Goal: Transaction & Acquisition: Purchase product/service

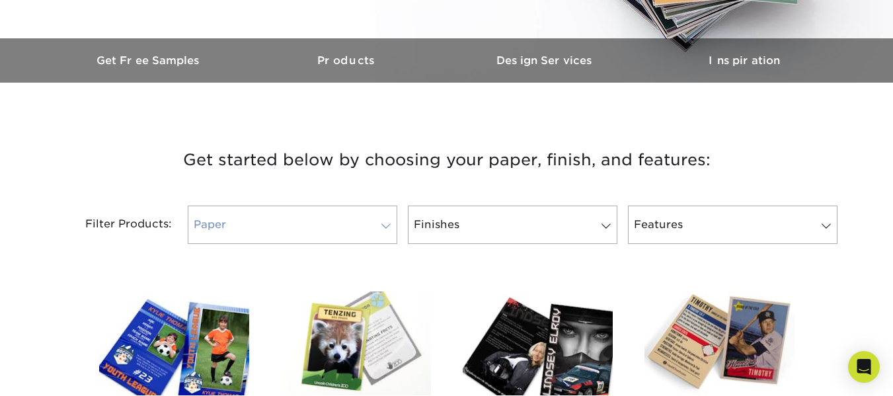
scroll to position [377, 0]
click at [357, 207] on link "Paper" at bounding box center [292, 224] width 209 height 38
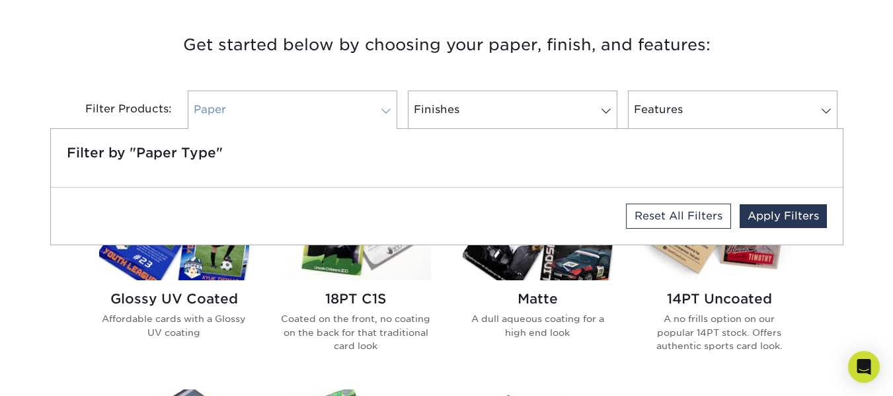
scroll to position [492, 0]
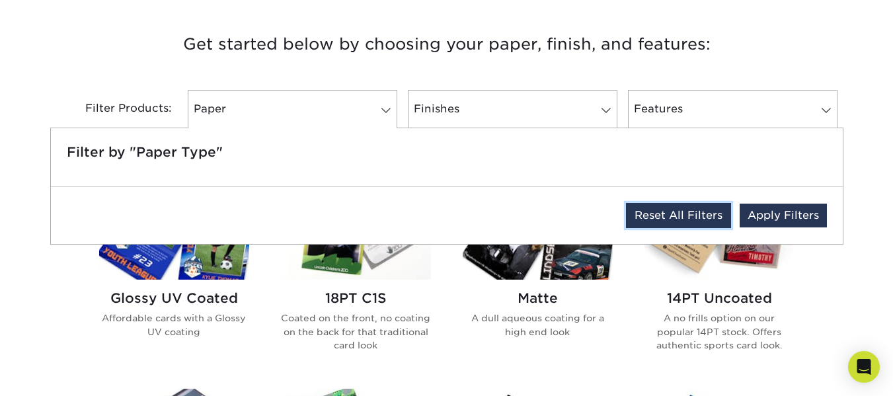
click at [712, 216] on link "Reset All Filters" at bounding box center [678, 215] width 105 height 25
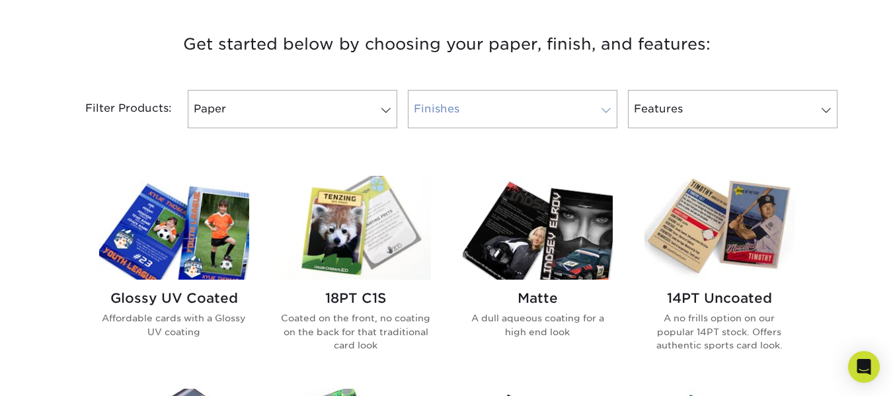
click at [487, 116] on link "Finishes 0" at bounding box center [512, 109] width 209 height 38
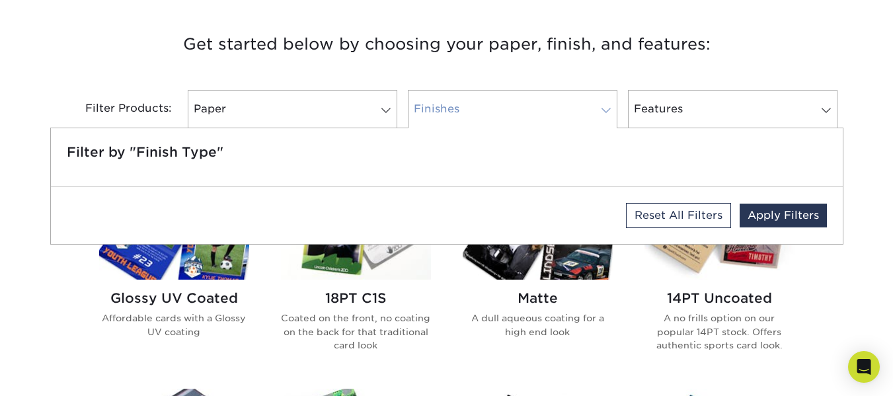
click at [487, 112] on link "Finishes 0" at bounding box center [512, 109] width 209 height 38
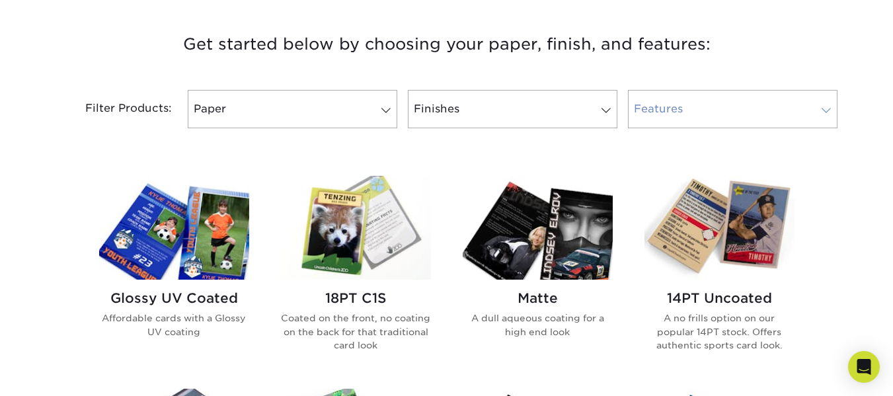
click at [681, 97] on link "Features 0" at bounding box center [732, 109] width 209 height 38
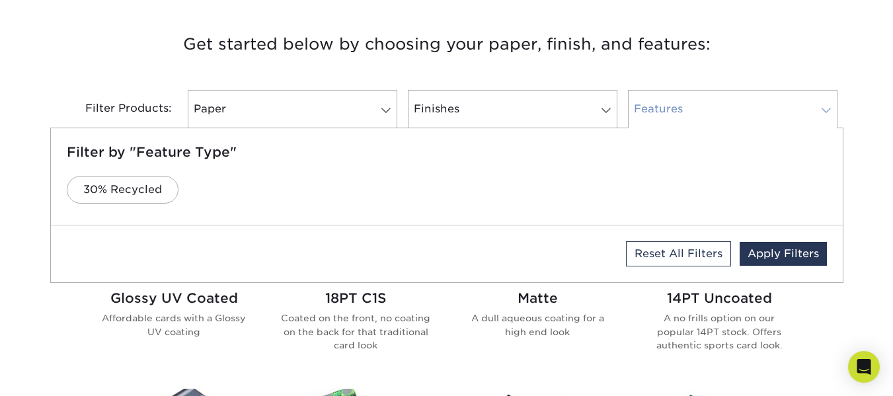
click at [681, 97] on link "Features 0" at bounding box center [732, 109] width 209 height 38
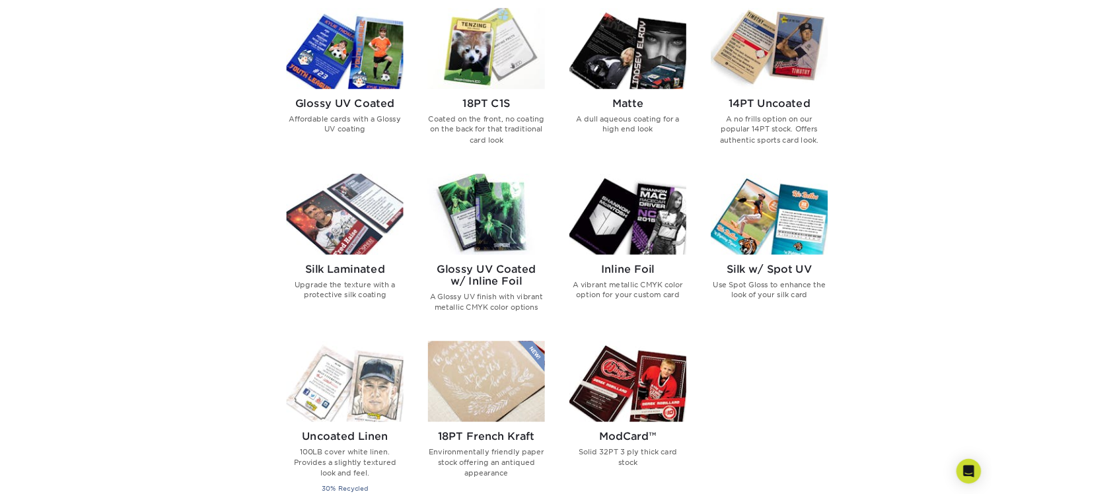
scroll to position [658, 0]
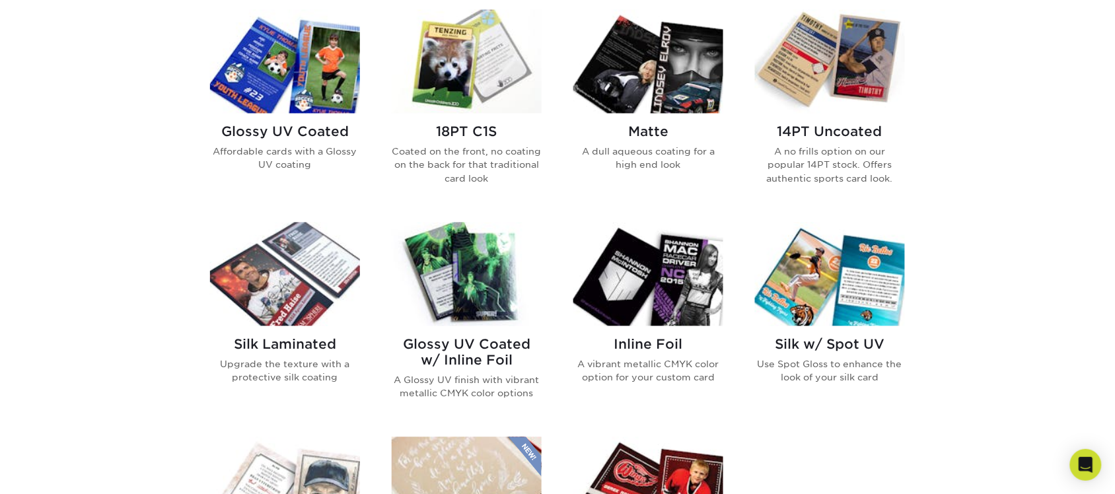
click at [251, 96] on img at bounding box center [285, 62] width 150 height 104
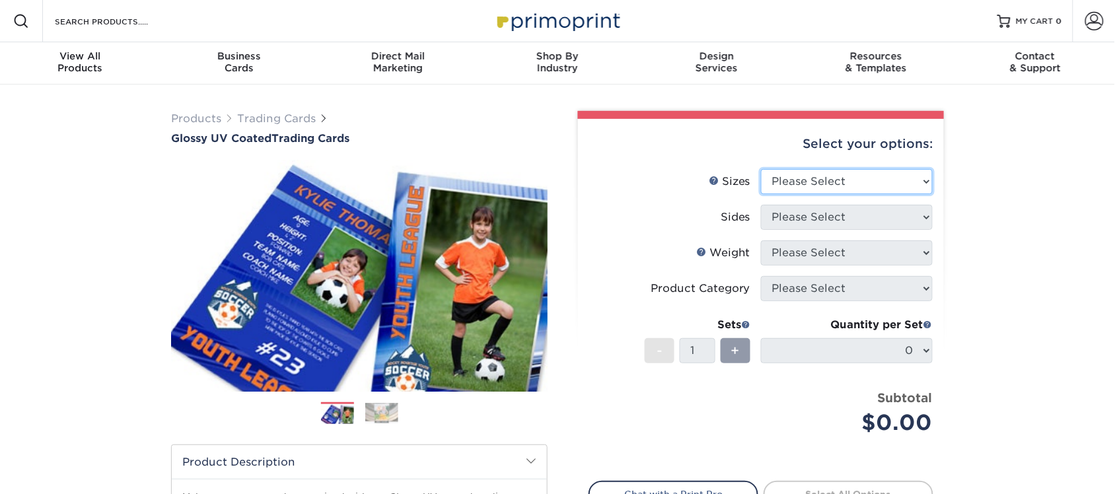
click at [817, 177] on select "Please Select 2.5" x 3.5"" at bounding box center [847, 181] width 172 height 25
select select "2.50x3.50"
click at [761, 169] on select "Please Select 2.5" x 3.5"" at bounding box center [847, 181] width 172 height 25
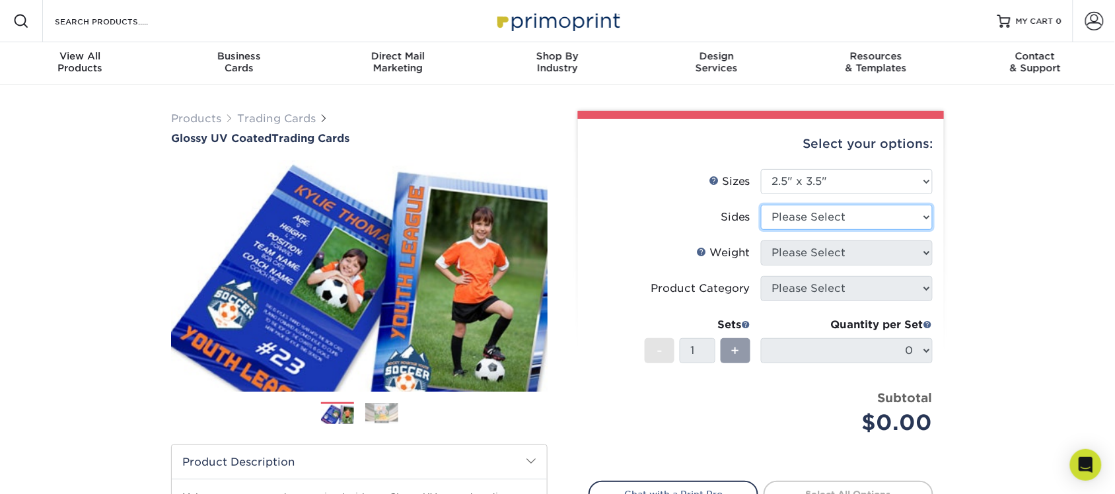
click at [832, 212] on select "Please Select Print Both Sides Print Front Only" at bounding box center [847, 217] width 172 height 25
click at [761, 205] on select "Please Select Print Both Sides Print Front Only" at bounding box center [847, 217] width 172 height 25
click at [850, 245] on select "Please Select 16PT 14PT 18PT C1S" at bounding box center [847, 252] width 172 height 25
click at [854, 218] on select "Please Select Print Both Sides Print Front Only" at bounding box center [847, 217] width 172 height 25
click at [761, 205] on select "Please Select Print Both Sides Print Front Only" at bounding box center [847, 217] width 172 height 25
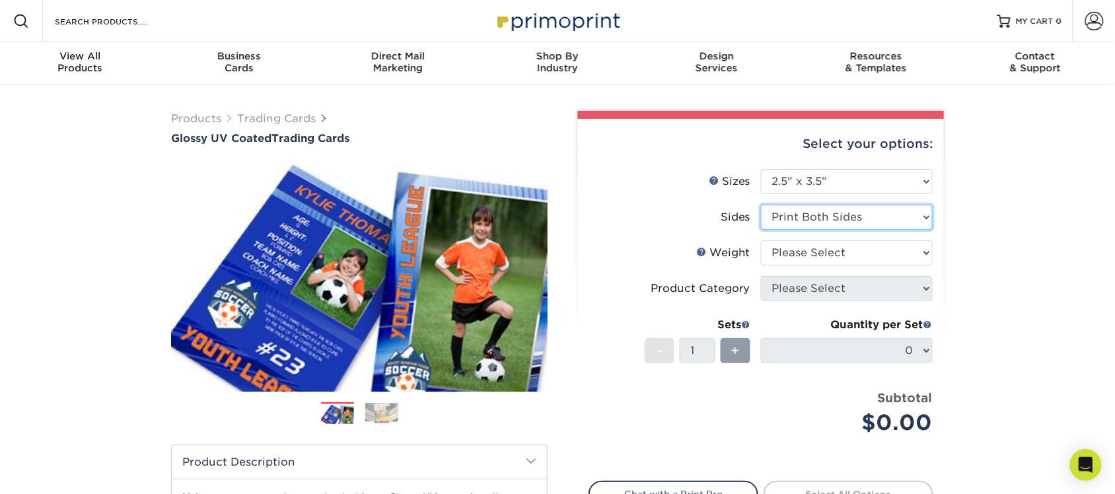
click at [850, 217] on select "Please Select Print Both Sides Print Front Only" at bounding box center [847, 217] width 172 height 25
select select "32d3c223-f82c-492b-b915-ba065a00862f"
click at [761, 205] on select "Please Select Print Both Sides Print Front Only" at bounding box center [847, 217] width 172 height 25
click at [849, 264] on li "Weight Help Weight Please Select 16PT 14PT 18PT C1S" at bounding box center [761, 258] width 344 height 36
click at [849, 263] on select "Please Select 16PT 14PT 18PT C1S" at bounding box center [847, 252] width 172 height 25
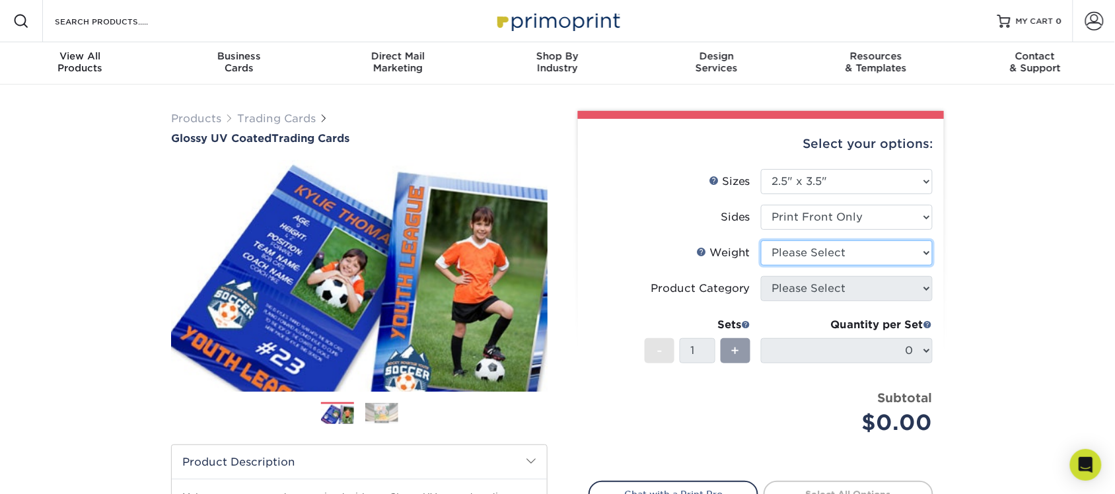
select select "16PT"
click at [761, 240] on select "Please Select 16PT 14PT 18PT C1S" at bounding box center [847, 252] width 172 height 25
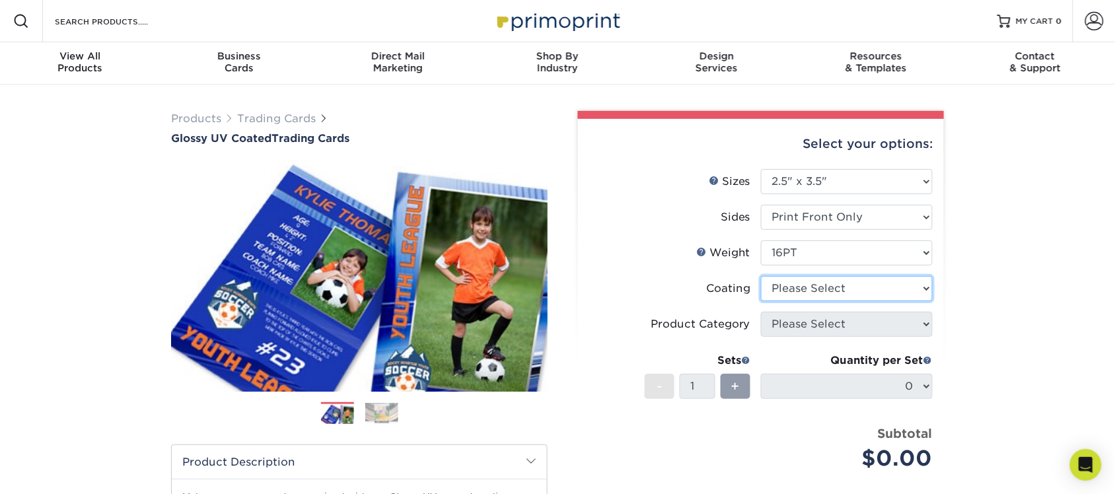
click at [836, 289] on select at bounding box center [847, 288] width 172 height 25
select select "1e8116af-acfc-44b1-83dc-8181aa338834"
click at [761, 276] on select at bounding box center [847, 288] width 172 height 25
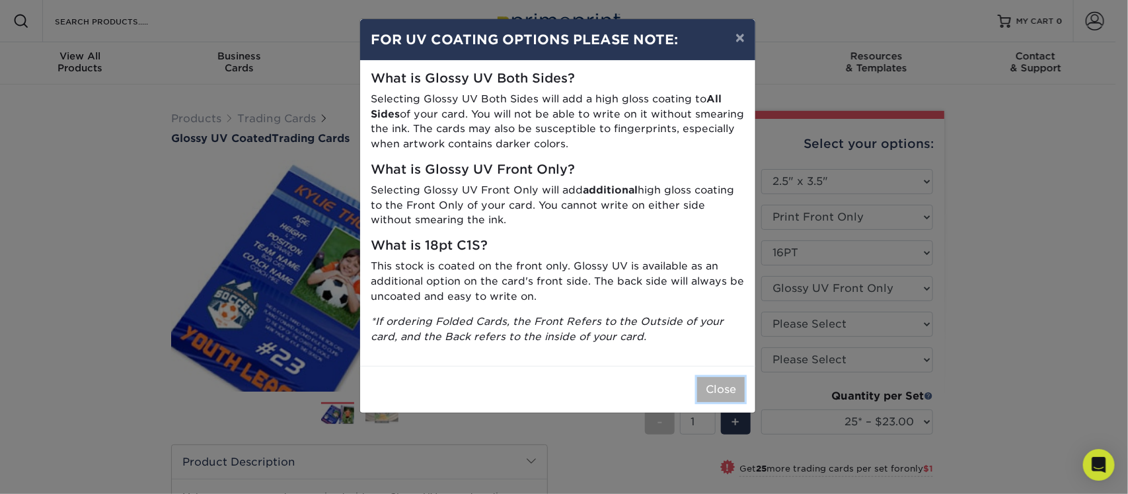
click at [711, 391] on button "Close" at bounding box center [721, 389] width 48 height 25
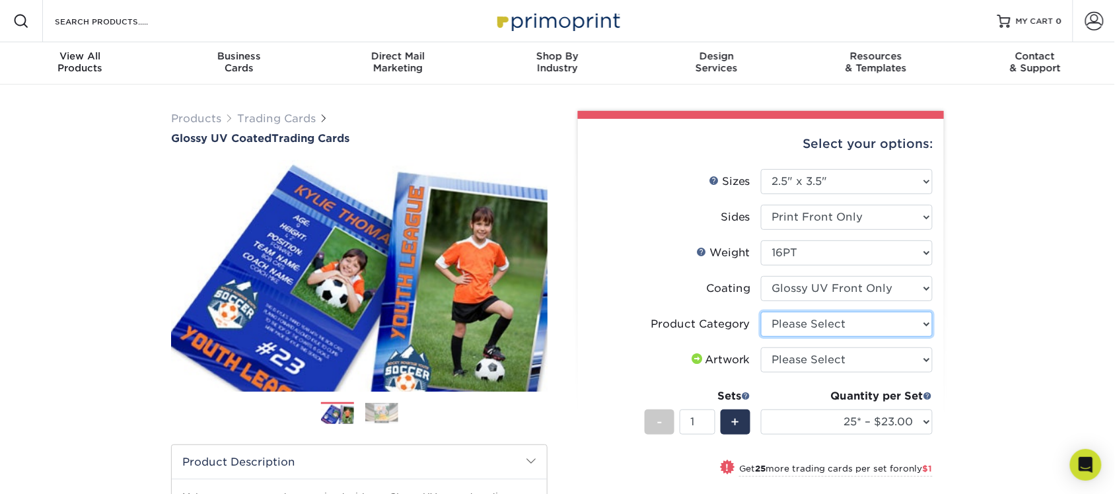
click at [873, 321] on select "Please Select Trading Cards" at bounding box center [847, 324] width 172 height 25
select select "c2f9bce9-36c2-409d-b101-c29d9d031e18"
click at [761, 312] on select "Please Select Trading Cards" at bounding box center [847, 324] width 172 height 25
click at [862, 365] on select "Please Select I will upload files I need a design - $100" at bounding box center [847, 359] width 172 height 25
select select "upload"
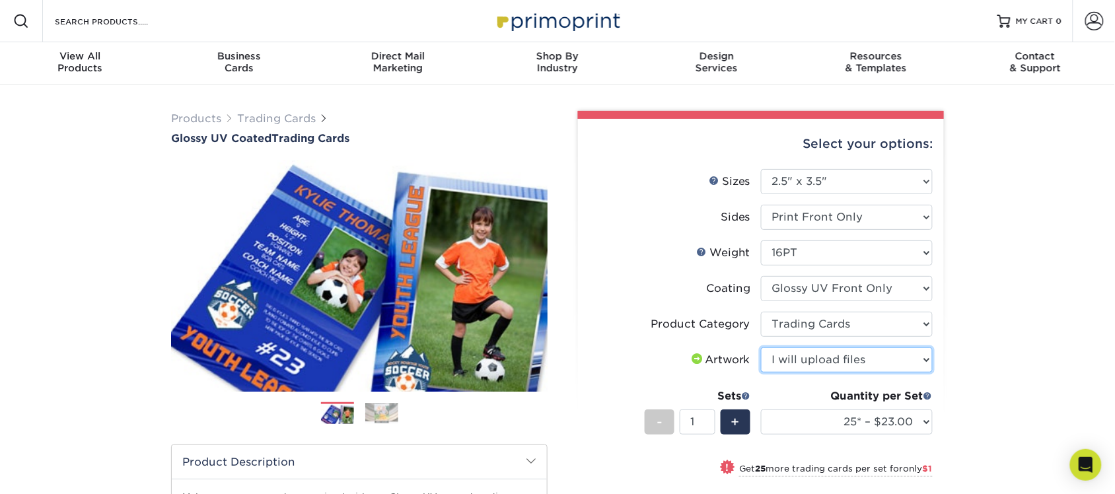
click at [761, 347] on select "Please Select I will upload files I need a design - $100" at bounding box center [847, 359] width 172 height 25
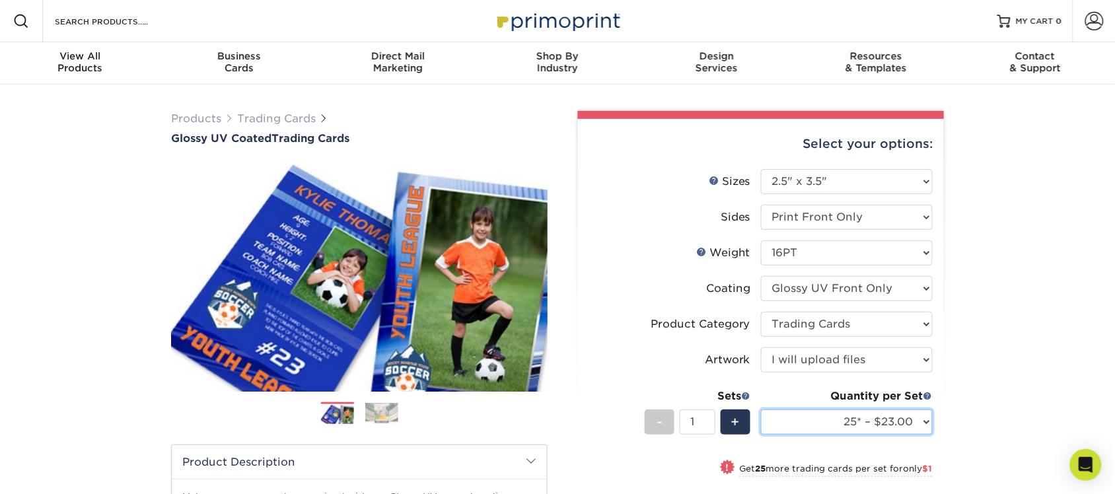
click at [895, 427] on select "25* – $23.00 50* – $24.00 75* – $25.00 100* – $37.00 250* – $47.00 500 – $58.00…" at bounding box center [847, 422] width 172 height 25
select select "75* – $25.00"
click at [761, 410] on select "25* – $23.00 50* – $24.00 75* – $25.00 100* – $37.00 250* – $47.00 500 – $58.00…" at bounding box center [847, 422] width 172 height 25
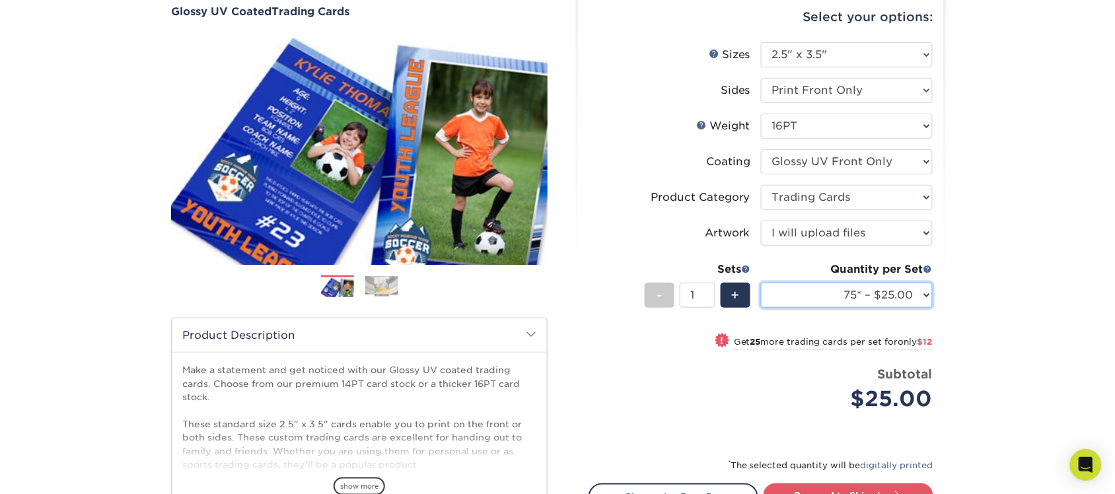
scroll to position [139, 0]
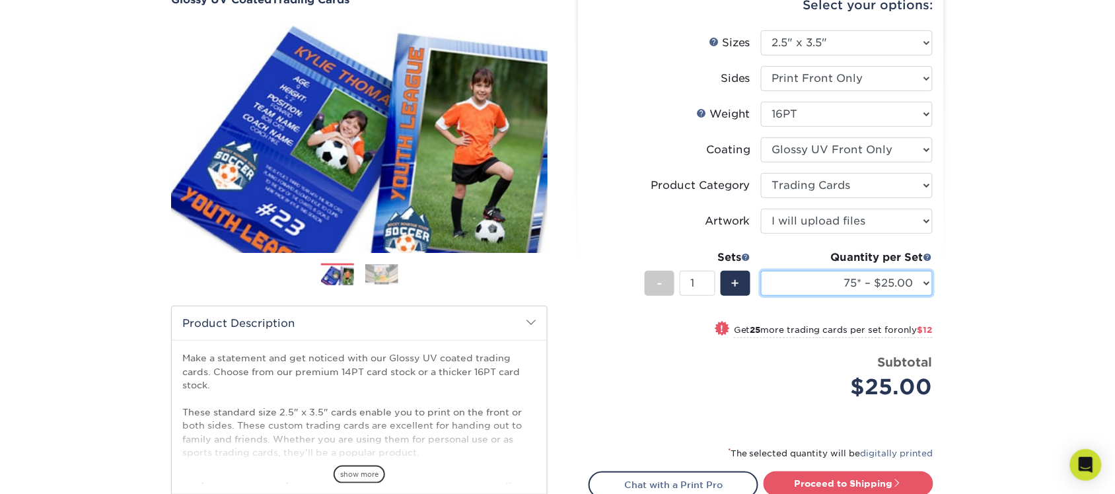
click at [910, 279] on select "25* – $23.00 50* – $24.00 75* – $25.00 100* – $37.00 250* – $47.00 500 – $58.00…" at bounding box center [847, 283] width 172 height 25
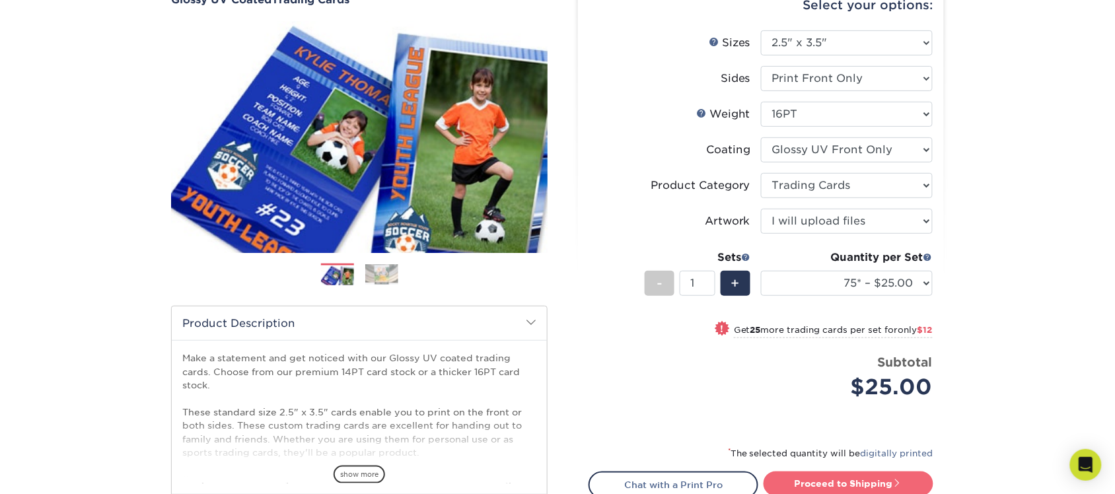
click at [843, 482] on link "Proceed to Shipping" at bounding box center [849, 484] width 170 height 24
type input "Set 1"
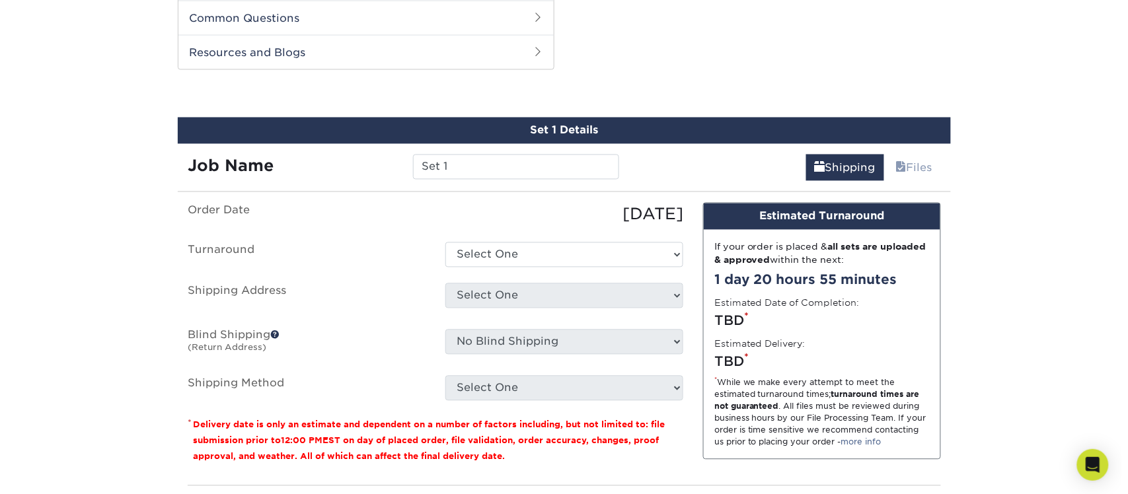
scroll to position [673, 0]
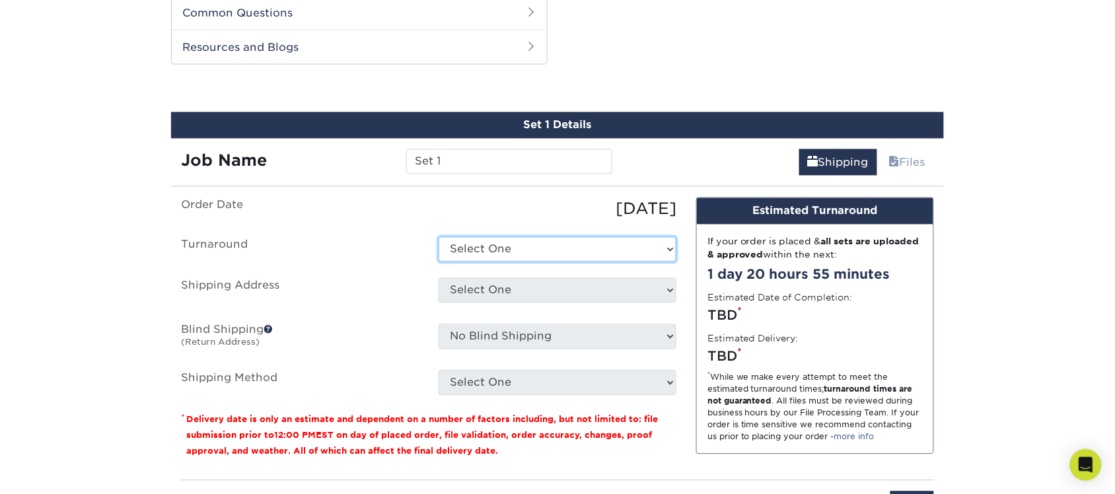
click at [567, 260] on select "Select One 2-4 Business Days 2 Day Next Business Day" at bounding box center [558, 249] width 238 height 25
click at [439, 237] on select "Select One 2-4 Business Days 2 Day Next Business Day" at bounding box center [558, 249] width 238 height 25
click at [556, 254] on select "Select One 2-4 Business Days 2 Day Next Business Day" at bounding box center [558, 249] width 238 height 25
select select "23094597-2034-4fae-9488-f6a400737f5c"
click at [439, 237] on select "Select One 2-4 Business Days 2 Day Next Business Day" at bounding box center [558, 249] width 238 height 25
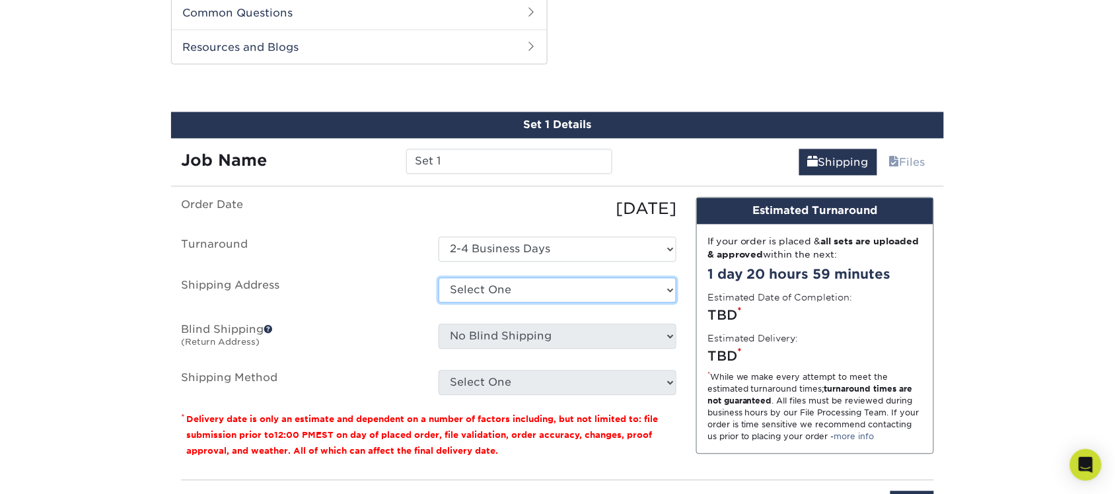
click at [540, 288] on select "Select One + Add New Address - Login" at bounding box center [558, 290] width 238 height 25
select select "newaddress"
click at [439, 278] on select "Select One + Add New Address - Login" at bounding box center [558, 290] width 238 height 25
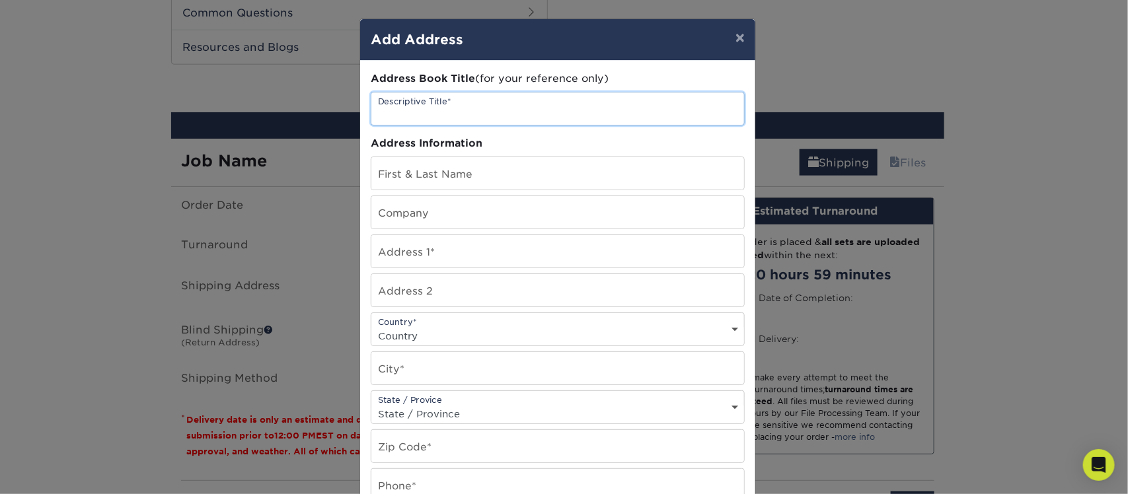
click at [460, 109] on input "text" at bounding box center [557, 108] width 373 height 32
type input "Skottspolsliden 13"
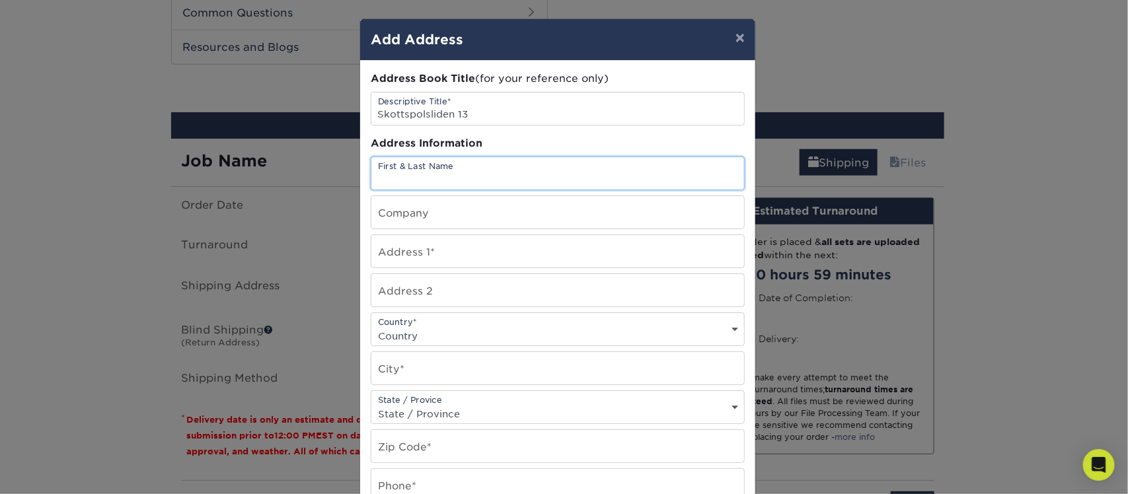
click at [451, 190] on input "text" at bounding box center [557, 173] width 373 height 32
type input "[PERSON_NAME]"
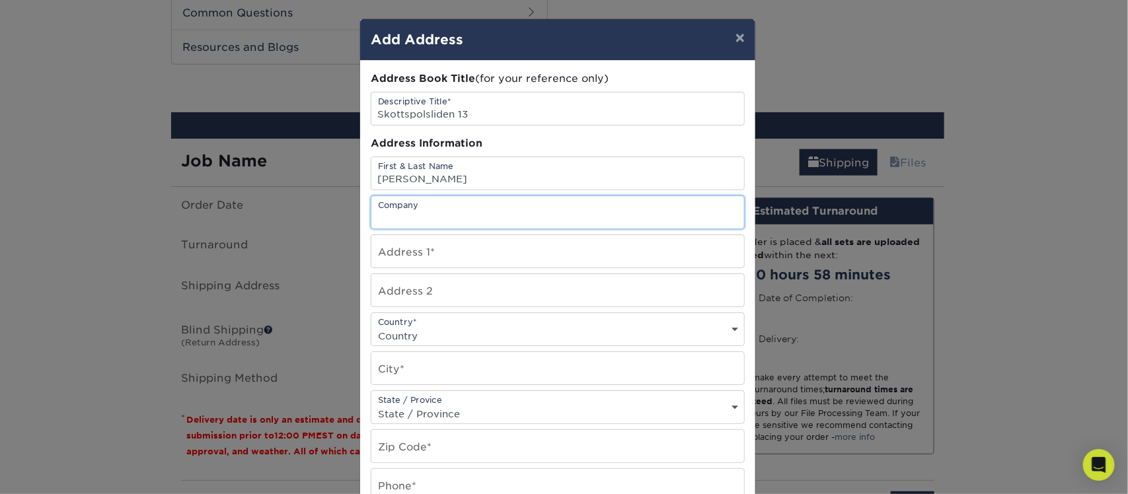
click at [453, 217] on input "text" at bounding box center [557, 212] width 373 height 32
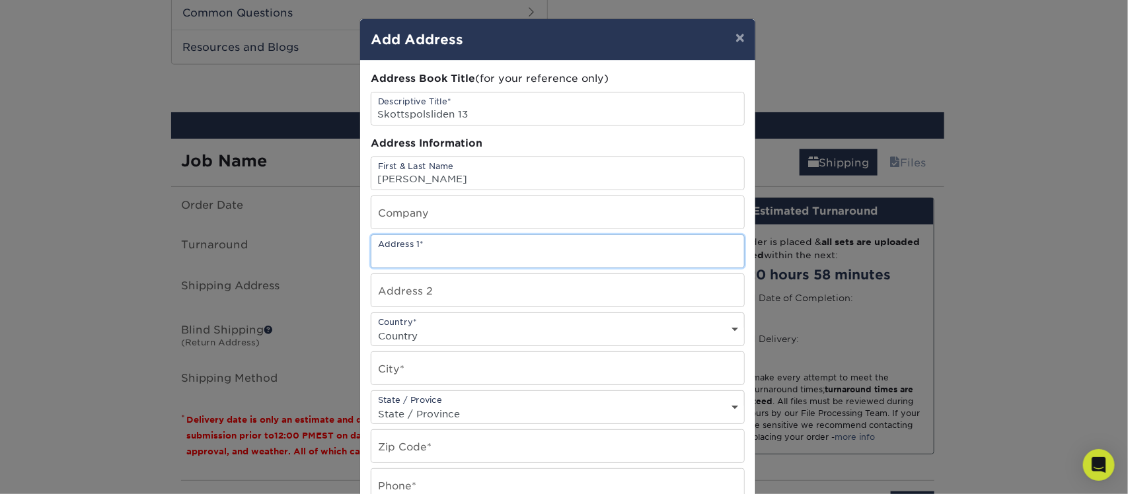
click at [476, 265] on input "text" at bounding box center [557, 251] width 373 height 32
type input "Skottspolsliden 13"
click at [453, 330] on div "Country* Country [GEOGRAPHIC_DATA] [GEOGRAPHIC_DATA] --------------------------…" at bounding box center [558, 329] width 374 height 34
click at [447, 346] on select "Country [GEOGRAPHIC_DATA] [GEOGRAPHIC_DATA] ----------------------------- [GEOG…" at bounding box center [557, 335] width 373 height 19
select select "SE"
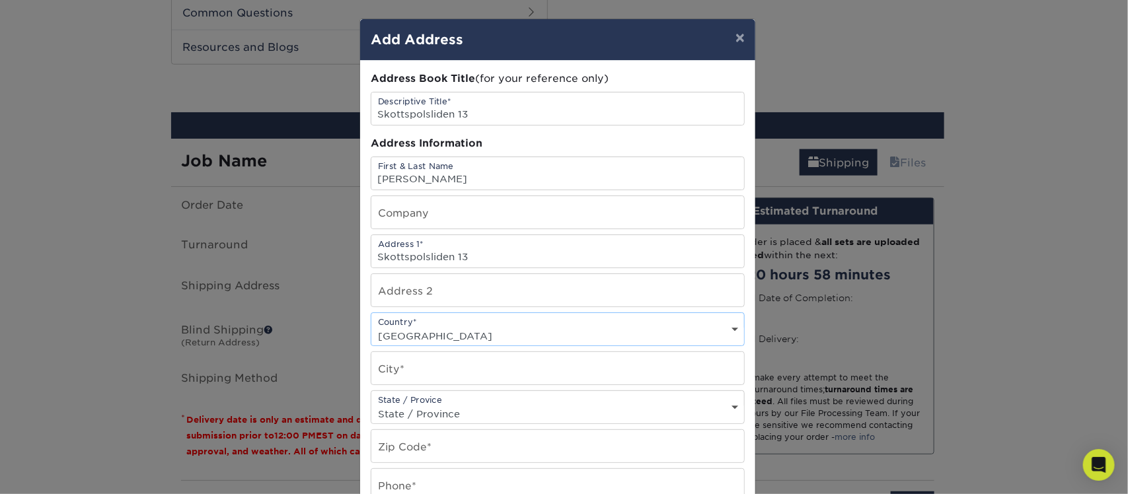
click at [371, 333] on select "Country [GEOGRAPHIC_DATA] [GEOGRAPHIC_DATA] ----------------------------- [GEOG…" at bounding box center [557, 335] width 373 height 19
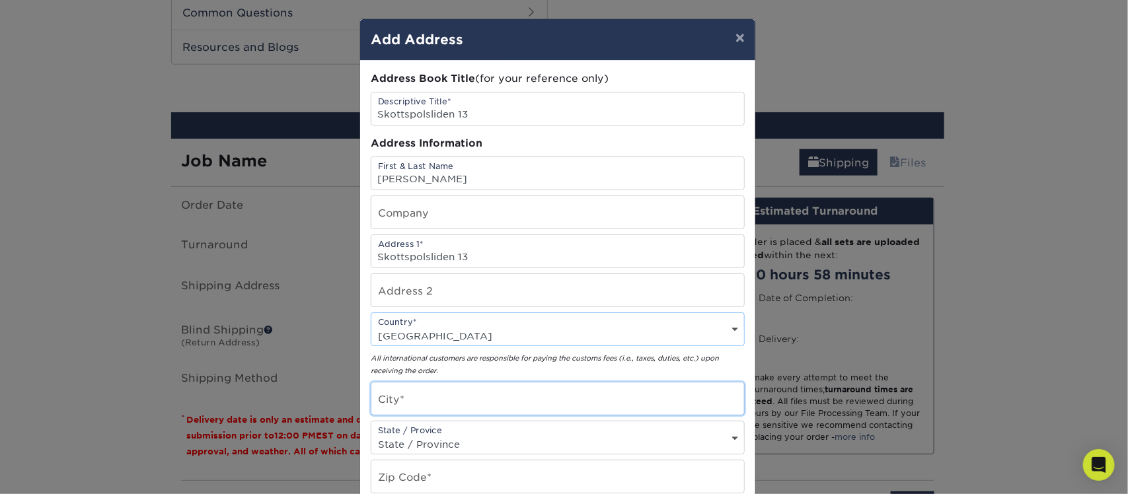
click at [429, 406] on input "text" at bounding box center [557, 399] width 373 height 32
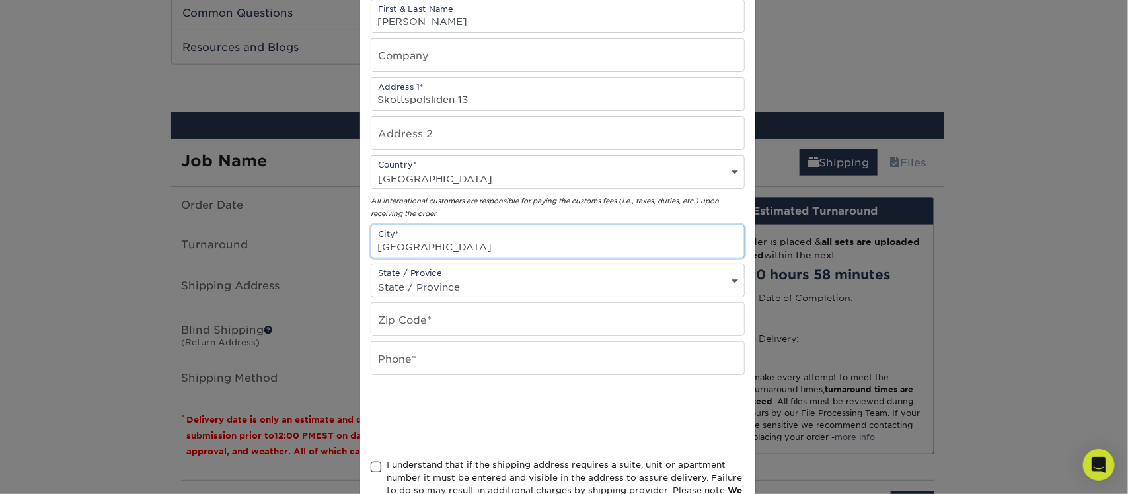
scroll to position [160, 0]
type input "[GEOGRAPHIC_DATA]"
click at [454, 294] on select "State / Province [US_STATE] [US_STATE] [US_STATE] [US_STATE] [US_STATE] [US_STA…" at bounding box center [557, 284] width 373 height 19
click at [455, 294] on select "State / Province [US_STATE] [US_STATE] [US_STATE] [US_STATE] [US_STATE] [US_STA…" at bounding box center [557, 284] width 373 height 19
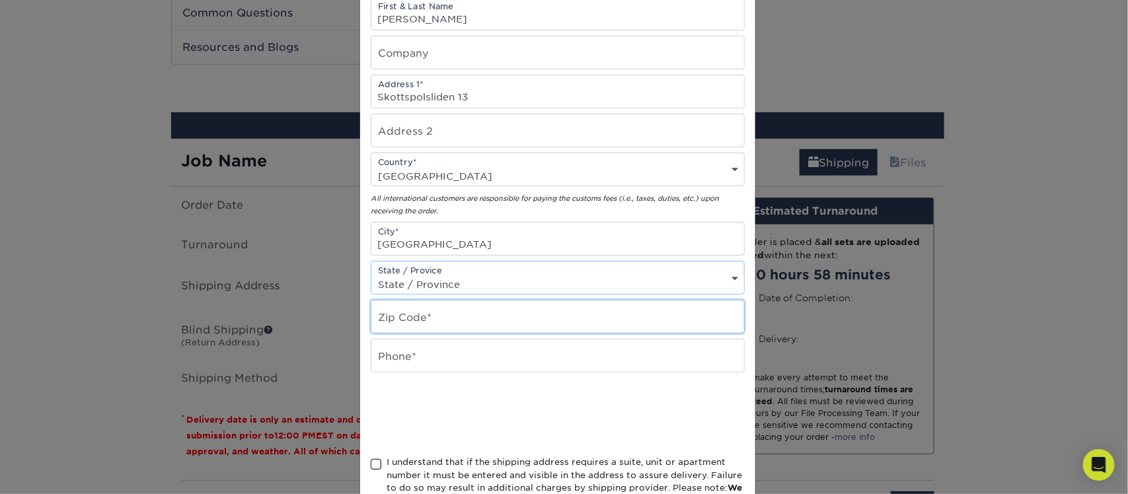
click at [453, 331] on input "text" at bounding box center [557, 317] width 373 height 32
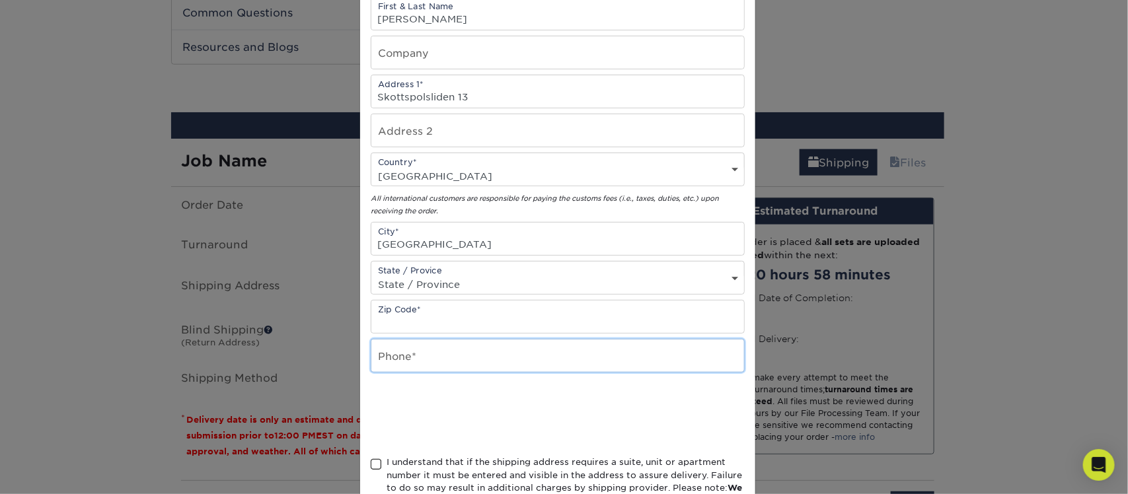
click at [430, 372] on input "text" at bounding box center [557, 356] width 373 height 32
type input "0768844403"
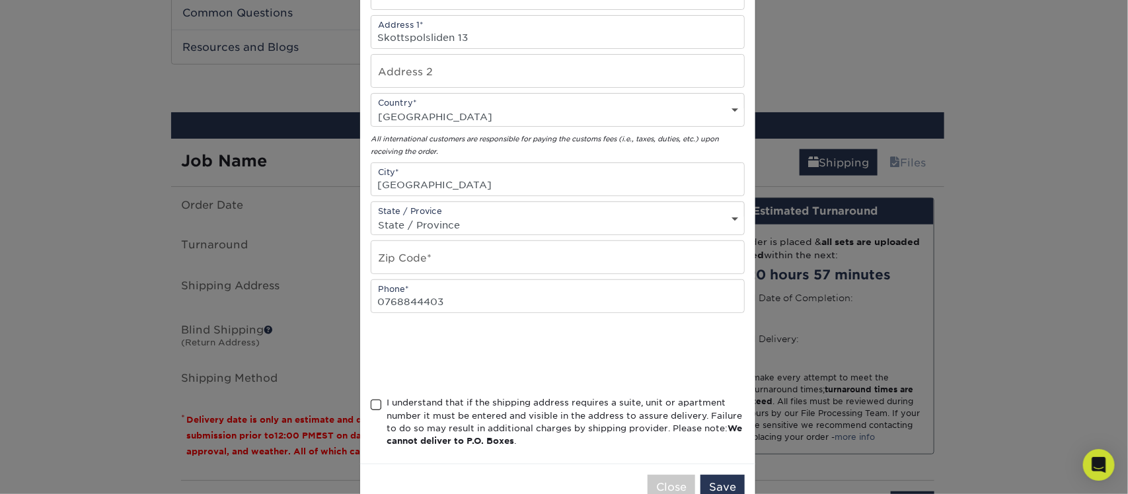
scroll to position [266, 0]
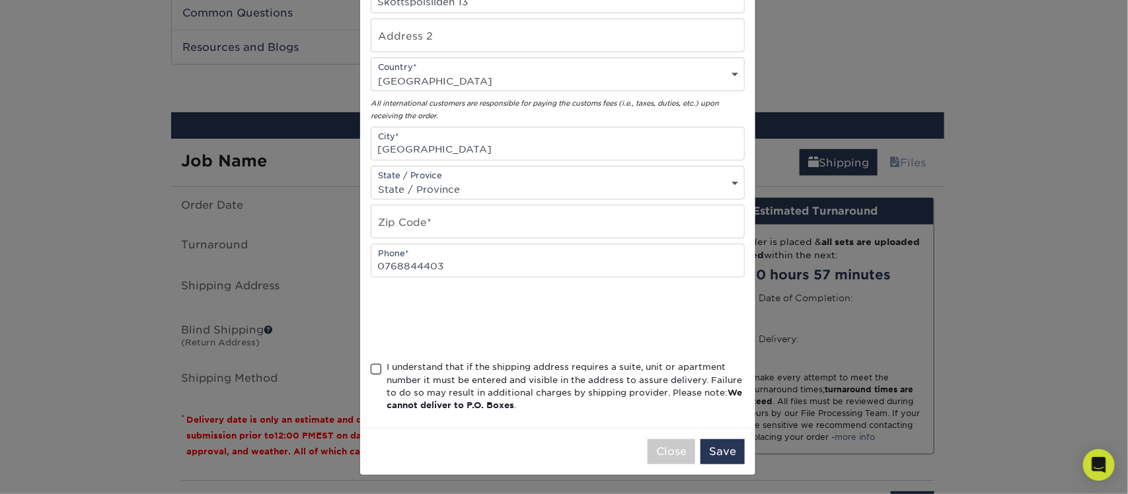
click at [427, 371] on div "I understand that if the shipping address requires a suite, unit or apartment n…" at bounding box center [565, 387] width 358 height 52
click at [0, 0] on input "I understand that if the shipping address requires a suite, unit or apartment n…" at bounding box center [0, 0] width 0 height 0
click at [715, 455] on button "Save" at bounding box center [722, 451] width 44 height 25
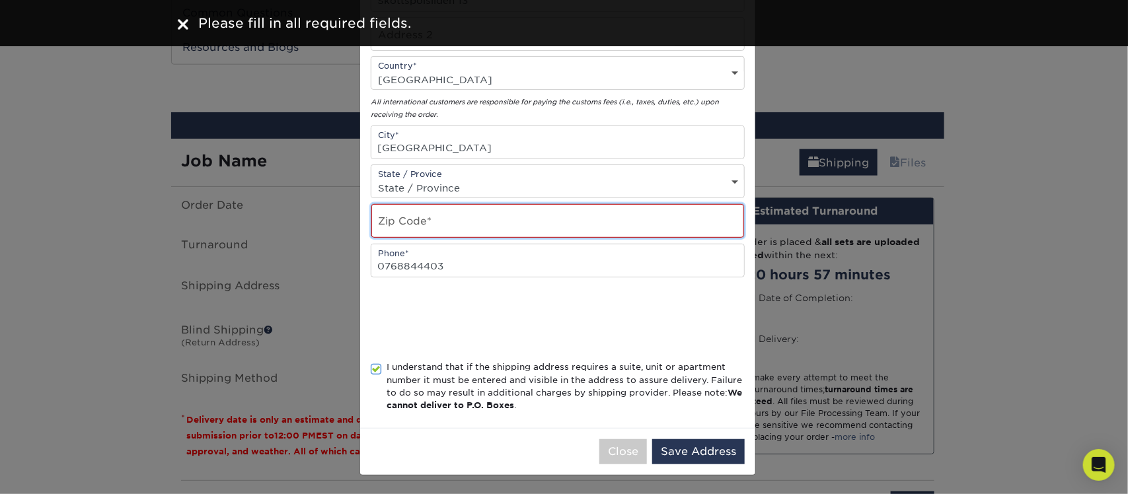
click at [453, 221] on input "text" at bounding box center [557, 221] width 373 height 34
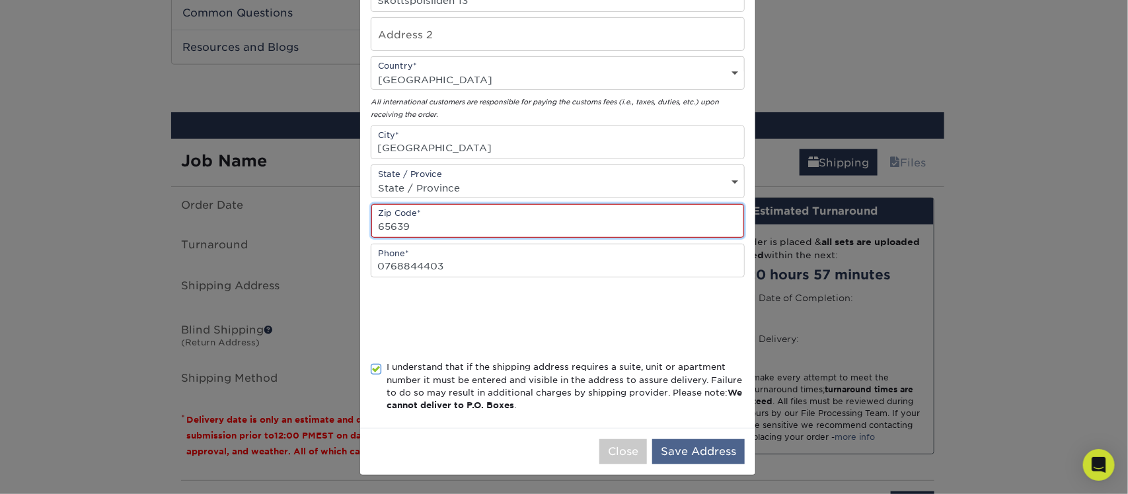
type input "65639"
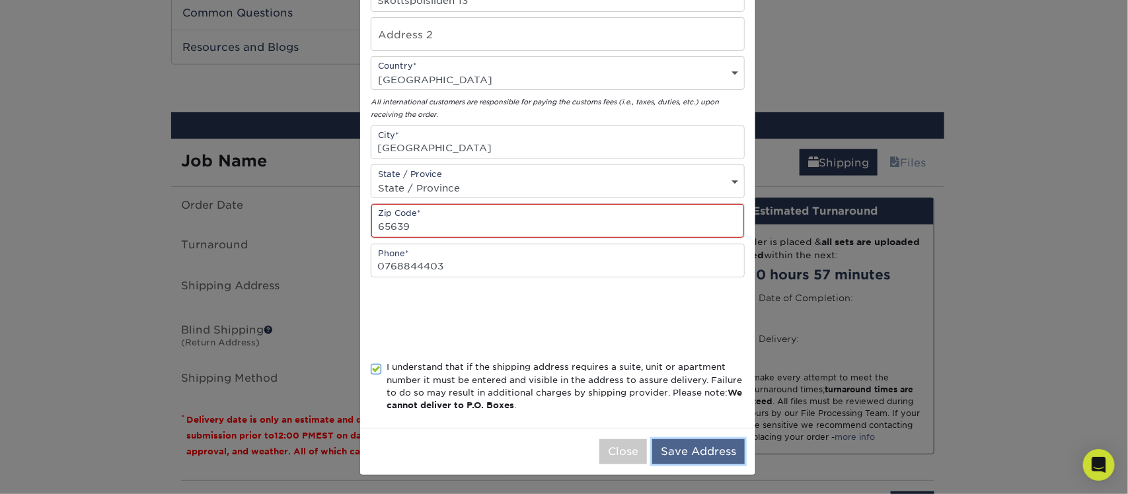
click at [718, 451] on button "Save Address" at bounding box center [698, 451] width 92 height 25
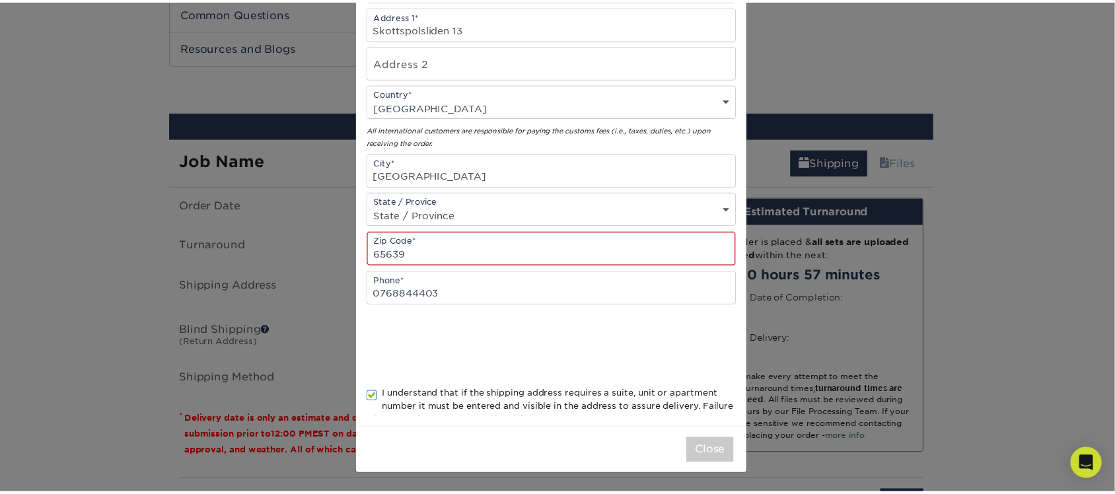
scroll to position [0, 0]
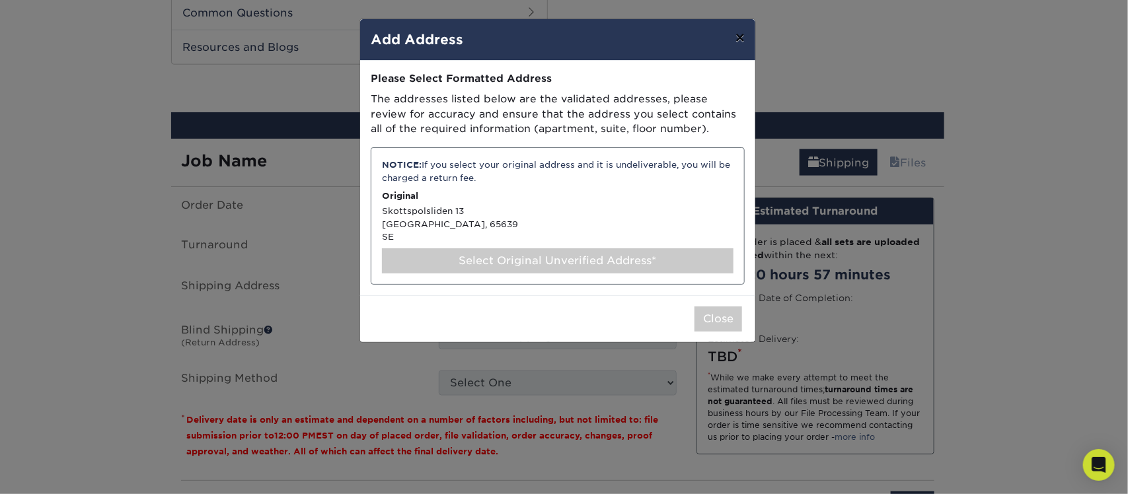
click at [737, 56] on button "×" at bounding box center [740, 37] width 30 height 37
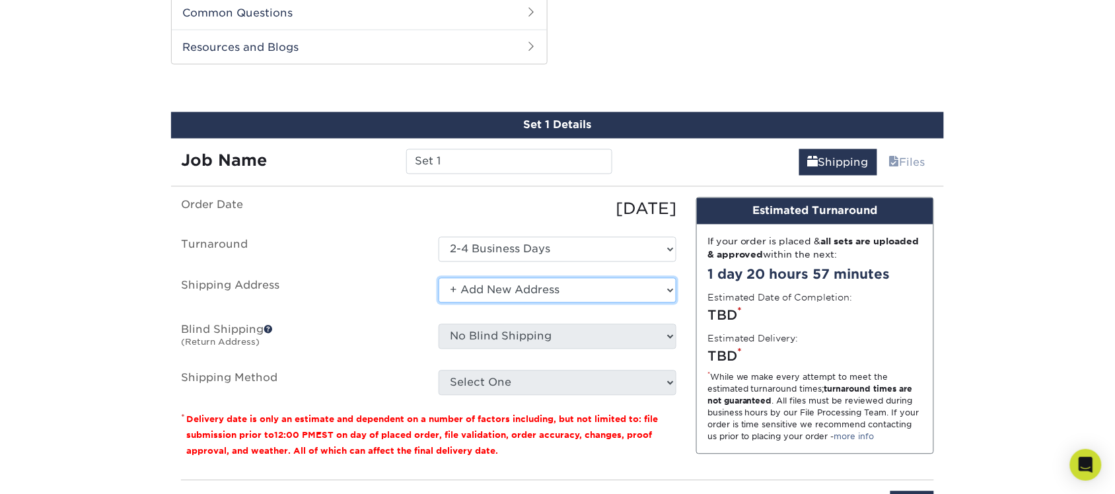
click at [644, 282] on select "Select One + Add New Address - Login" at bounding box center [558, 290] width 238 height 25
click at [439, 278] on select "Select One + Add New Address - Login" at bounding box center [558, 290] width 238 height 25
click at [651, 298] on select "Select One + Add New Address - Login" at bounding box center [558, 290] width 238 height 25
click at [439, 303] on select "Select One + Add New Address - Login" at bounding box center [558, 290] width 238 height 25
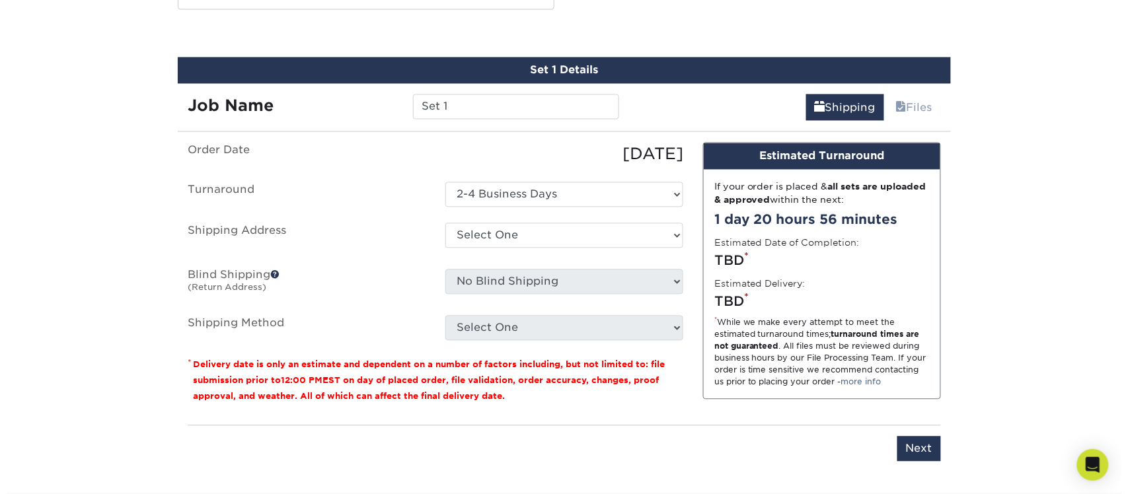
scroll to position [728, 0]
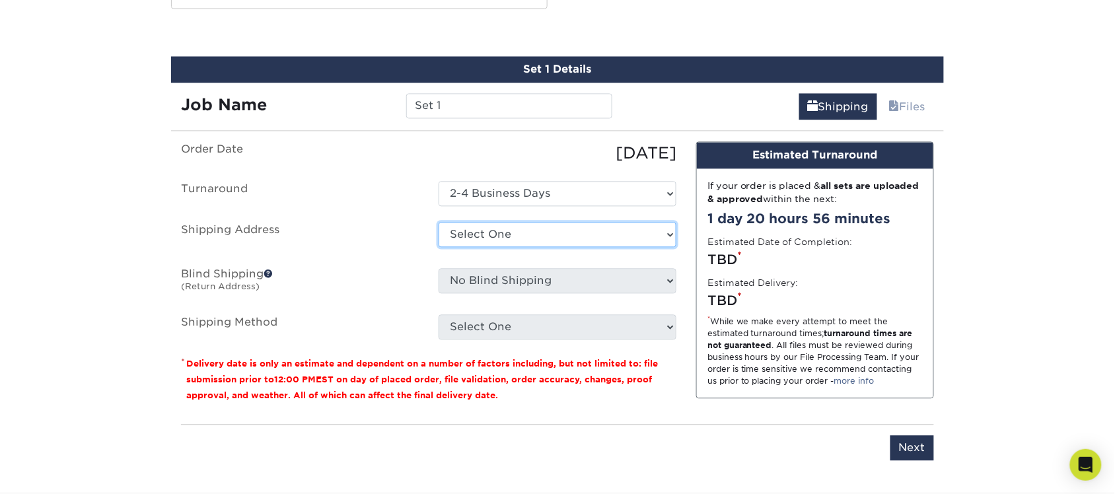
click at [473, 248] on select "Select One + Add New Address - Login" at bounding box center [558, 235] width 238 height 25
click at [487, 241] on select "Select One + Add New Address - Login" at bounding box center [558, 235] width 238 height 25
click at [491, 231] on select "Select One + Add New Address - Login" at bounding box center [558, 235] width 238 height 25
select select "newaddress"
click at [439, 223] on select "Select One + Add New Address - Login" at bounding box center [558, 235] width 238 height 25
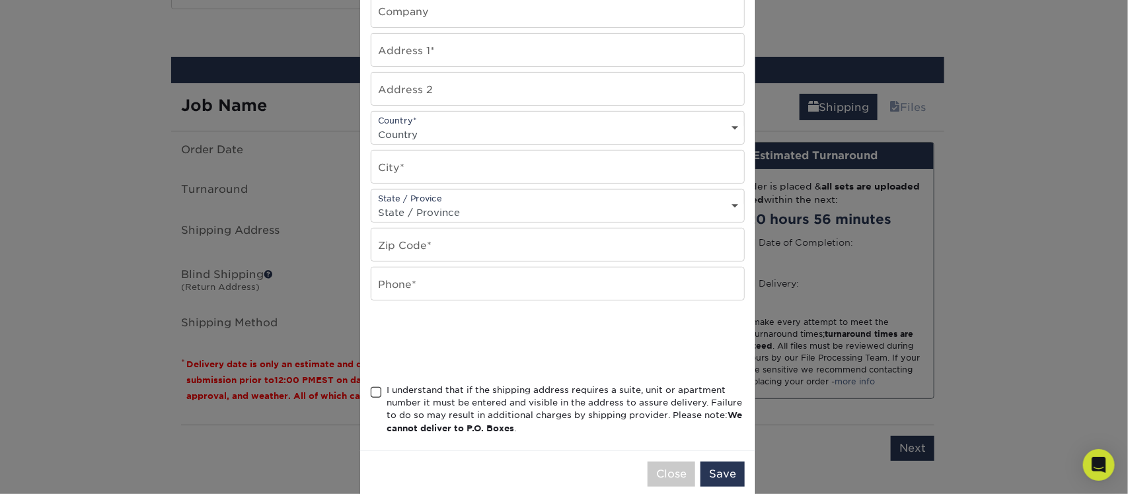
scroll to position [235, 0]
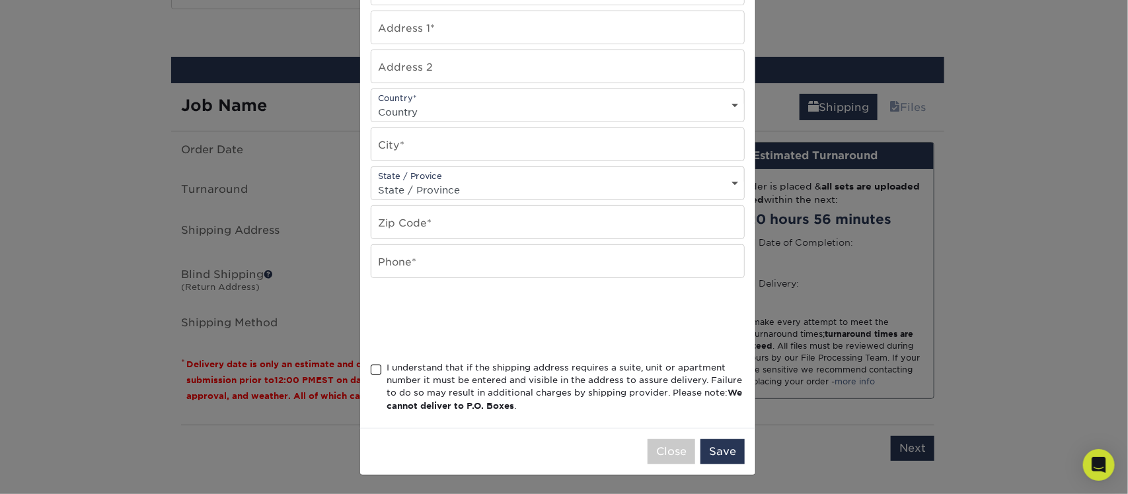
click at [373, 368] on span at bounding box center [376, 370] width 11 height 13
click at [0, 0] on input "I understand that if the shipping address requires a suite, unit or apartment n…" at bounding box center [0, 0] width 0 height 0
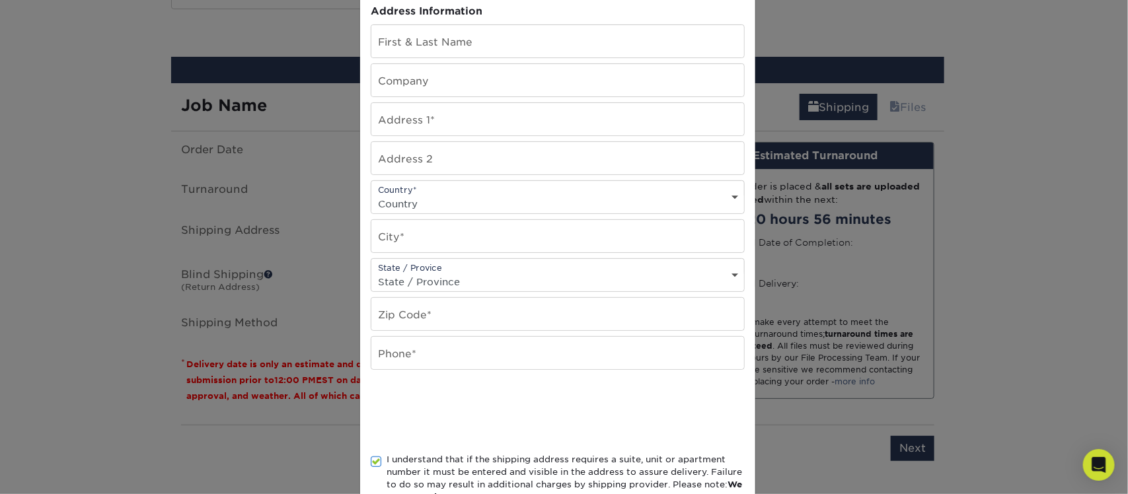
scroll to position [129, 0]
click at [466, 372] on input "text" at bounding box center [557, 356] width 373 height 32
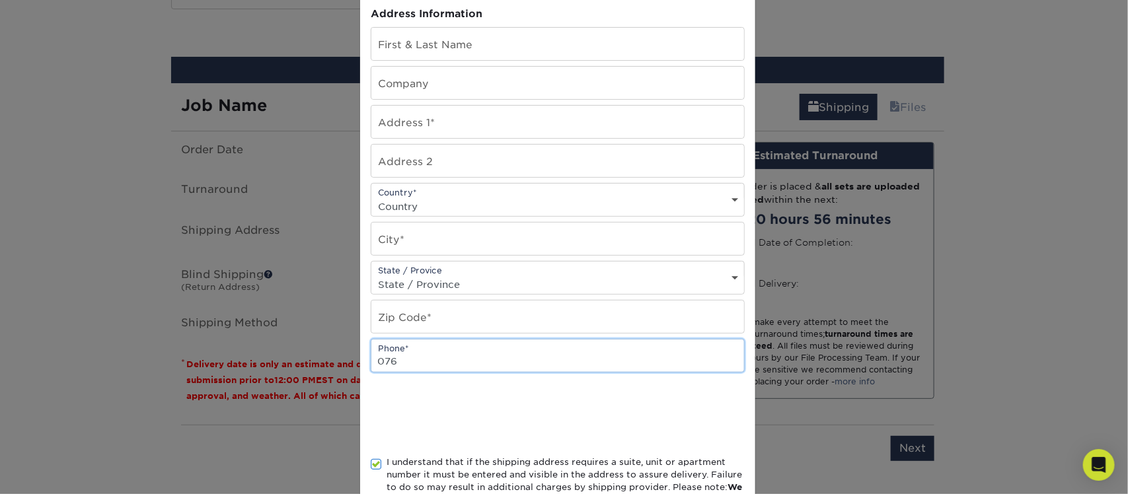
type input "0768844403"
type input "[PERSON_NAME]"
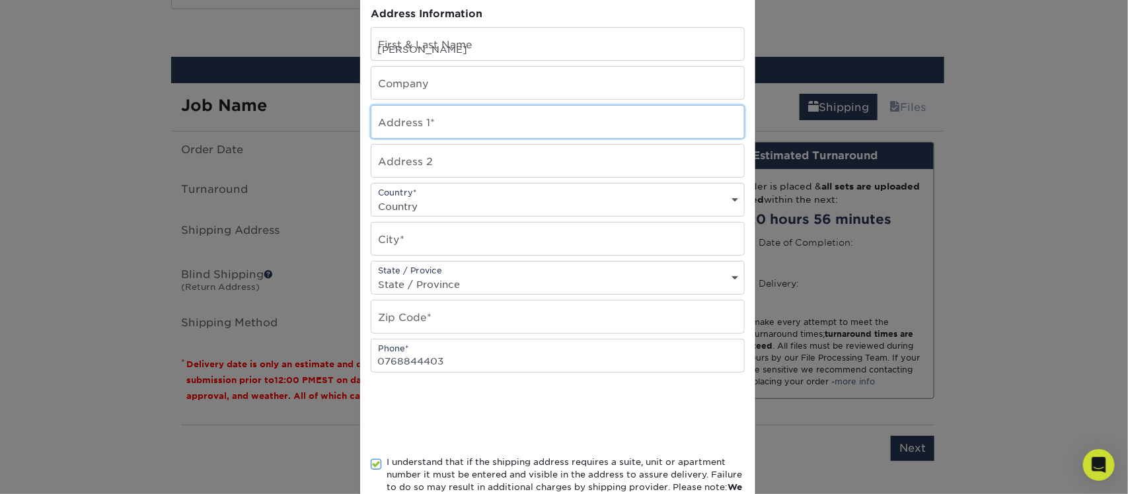
type input "Skottspolsliden 13"
select select "SE"
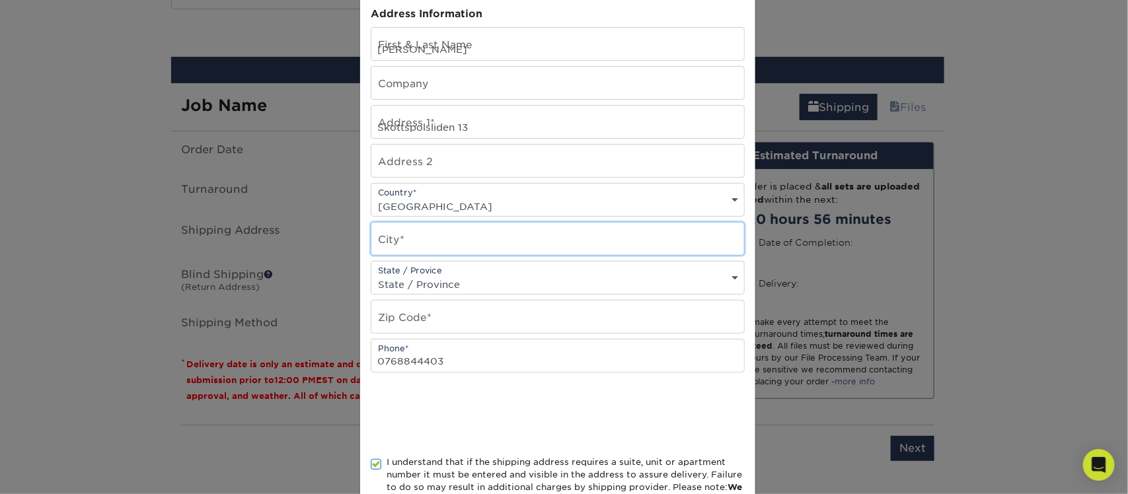
type input "[GEOGRAPHIC_DATA]"
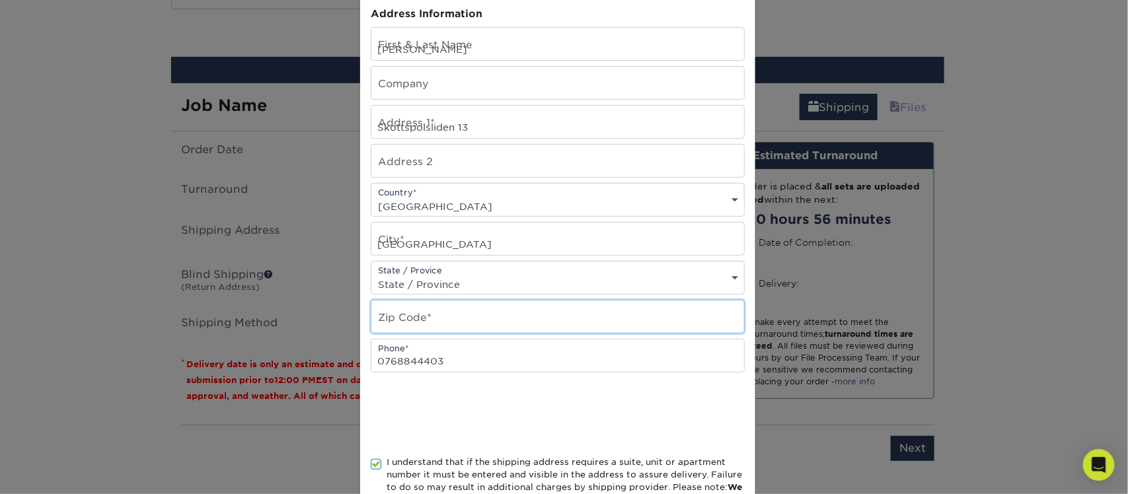
type input "65639"
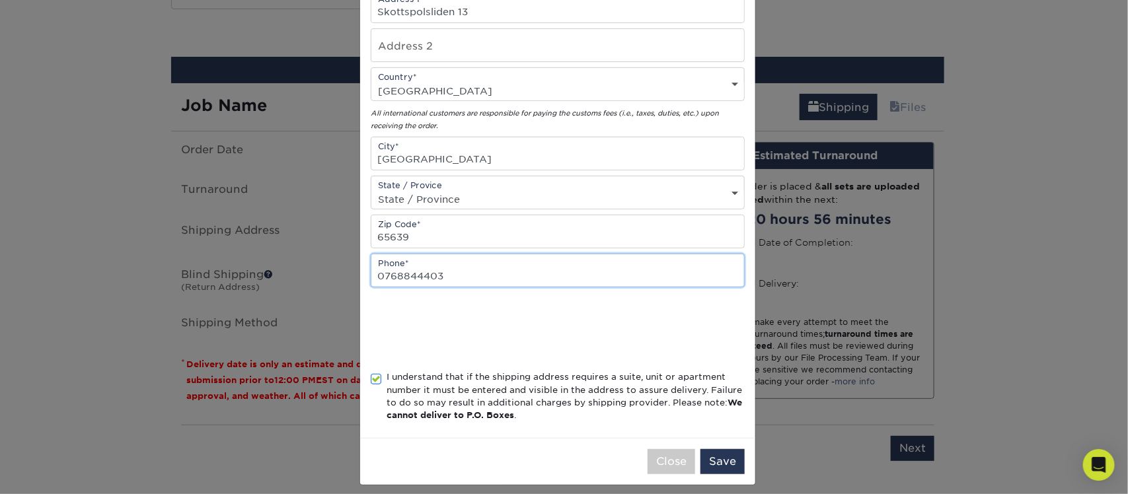
scroll to position [246, 0]
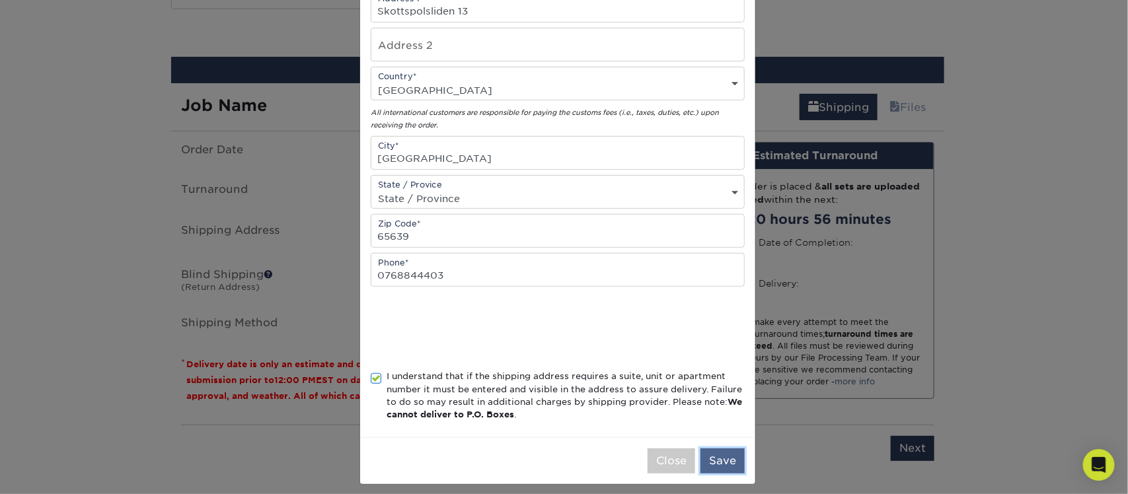
click at [719, 474] on button "Save" at bounding box center [722, 461] width 44 height 25
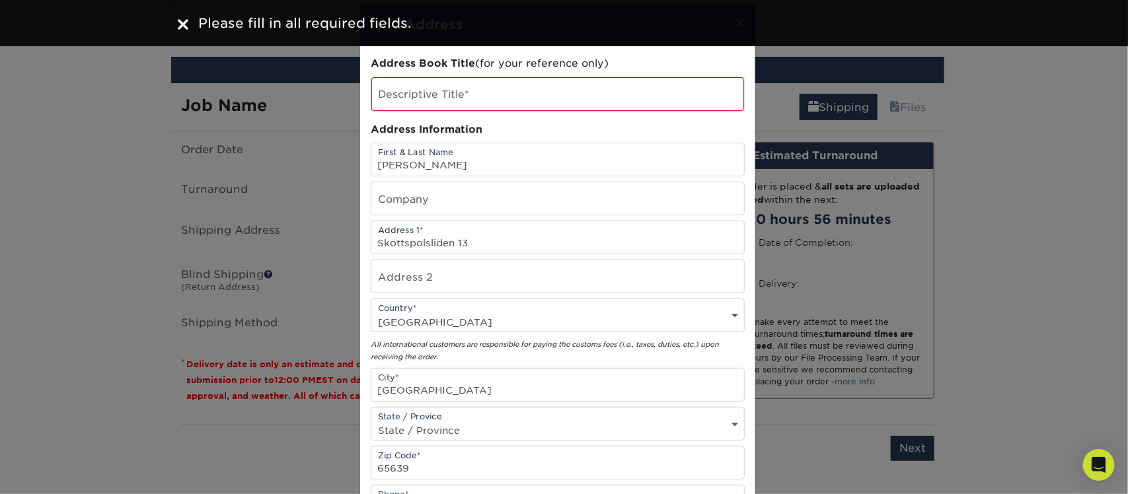
scroll to position [0, 0]
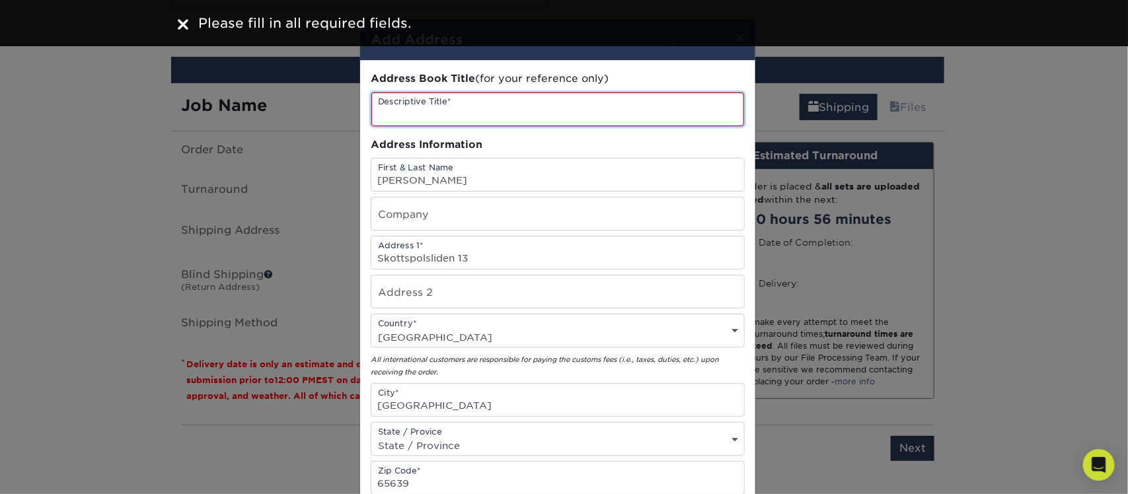
click at [490, 113] on input "text" at bounding box center [557, 109] width 373 height 34
type input "Skottspolsliden 13"
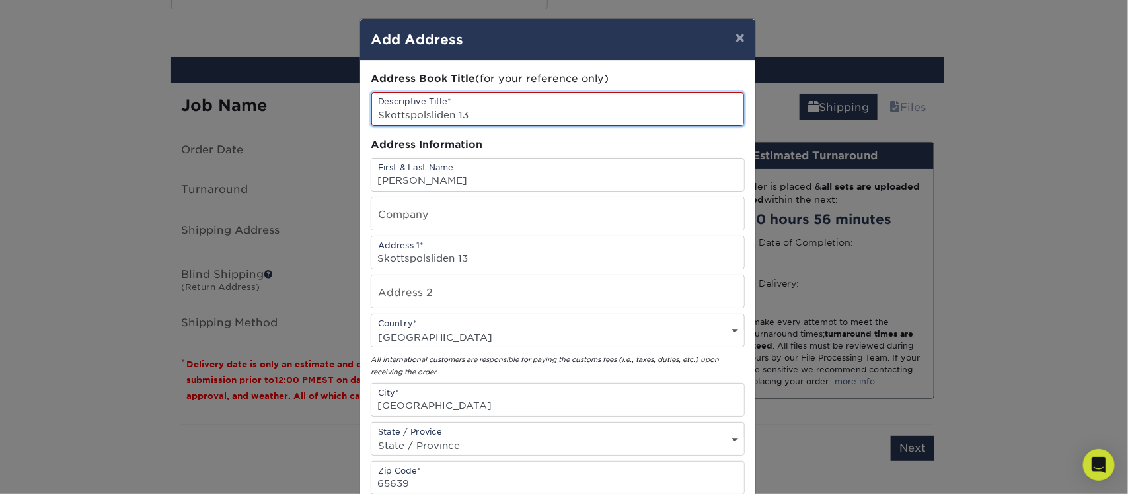
scroll to position [268, 0]
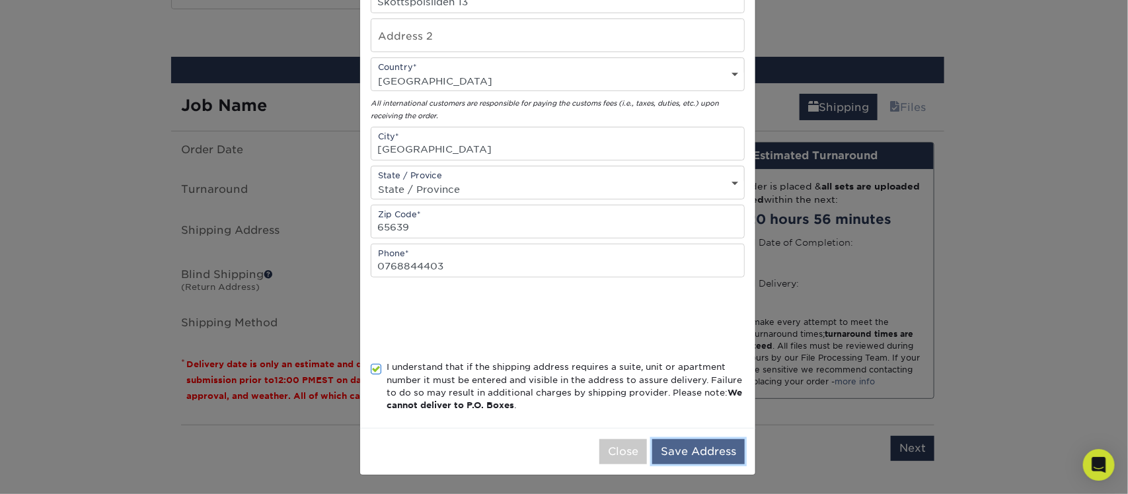
click at [698, 454] on button "Save Address" at bounding box center [698, 451] width 92 height 25
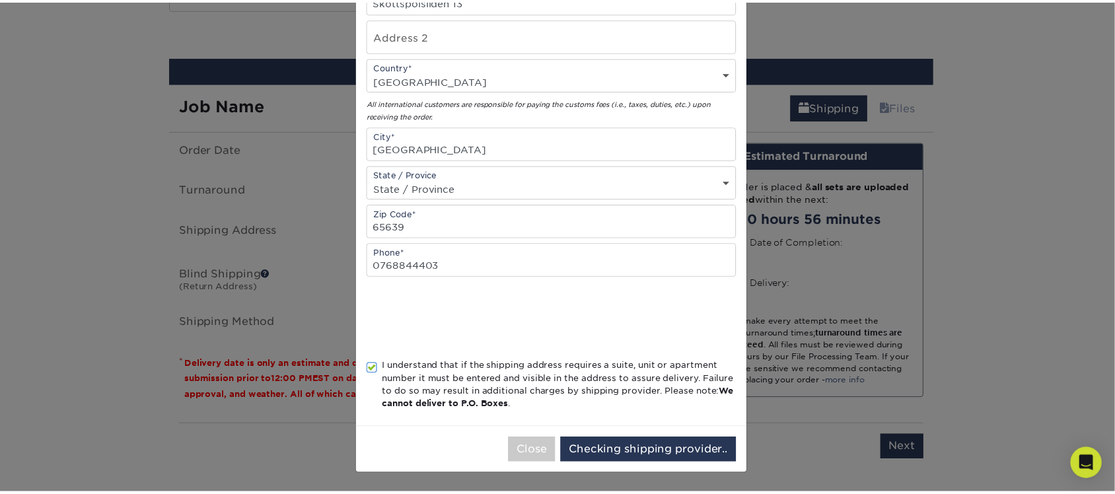
scroll to position [0, 0]
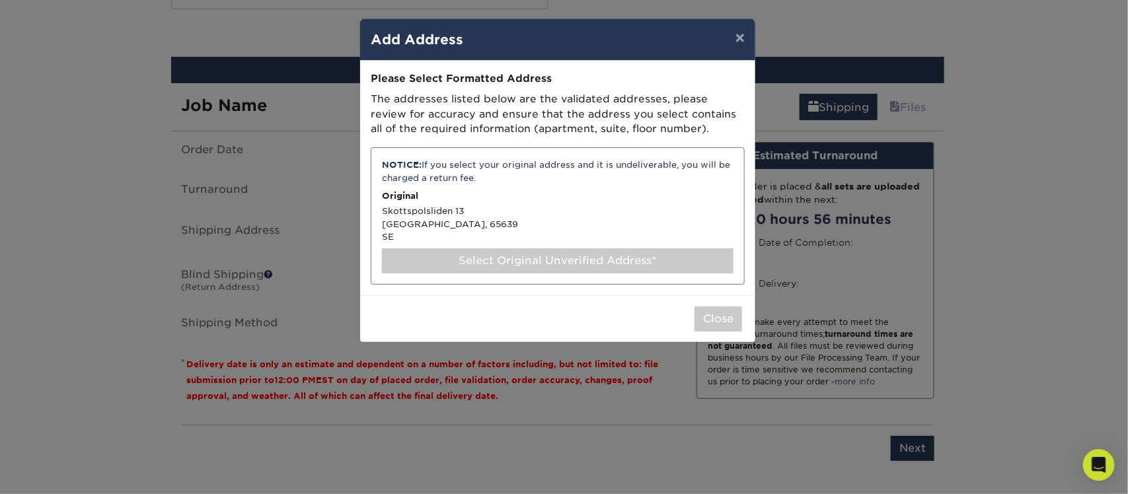
click at [645, 254] on div "Select Original Unverified Address*" at bounding box center [557, 260] width 351 height 25
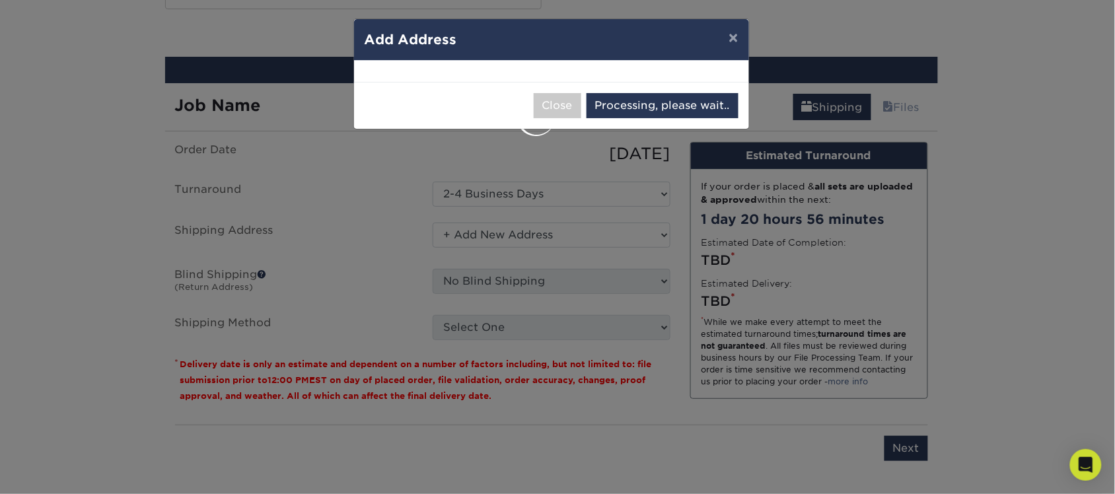
select select "286877"
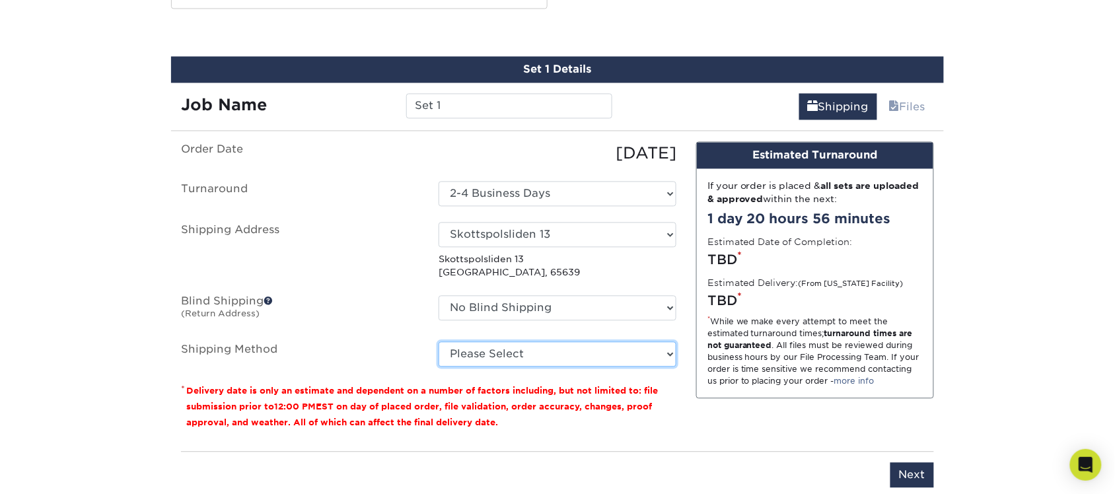
click at [629, 357] on select "Please Select Worldwide Expedited (+$70.74) Saver (+$73.49)" at bounding box center [558, 354] width 238 height 25
